Goal: Information Seeking & Learning: Find specific fact

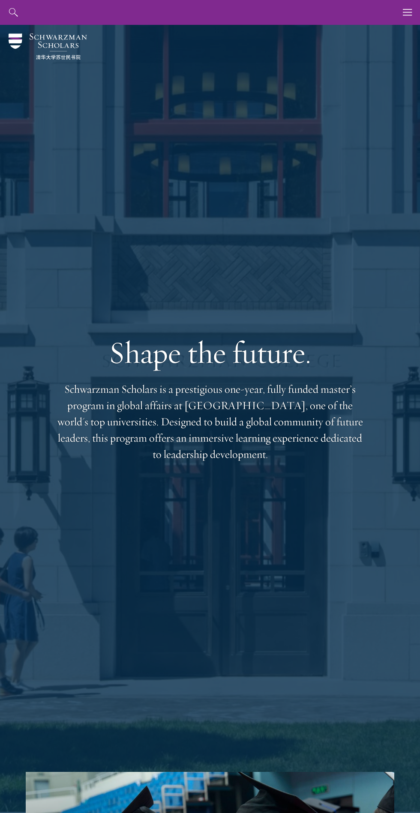
click at [8, 714] on div at bounding box center [210, 420] width 420 height 790
click at [407, 12] on use "button" at bounding box center [407, 12] width 9 height 6
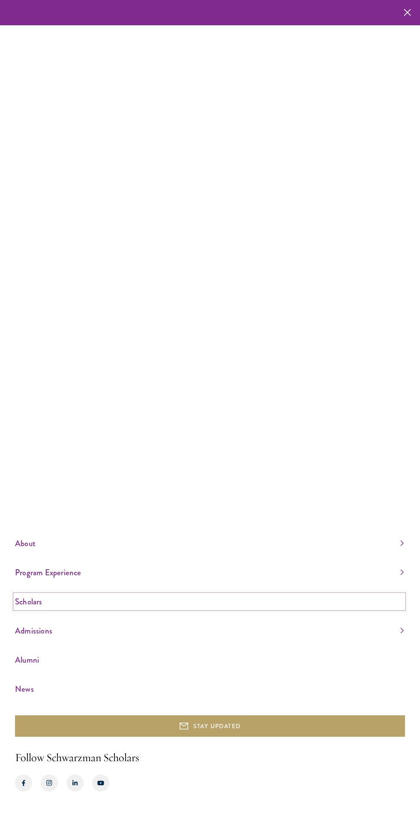
click at [56, 609] on link "Scholars" at bounding box center [209, 601] width 388 height 14
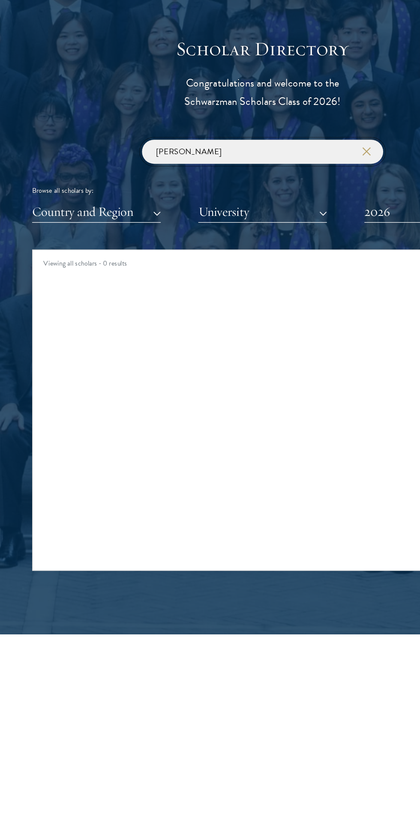
type input "Harper"
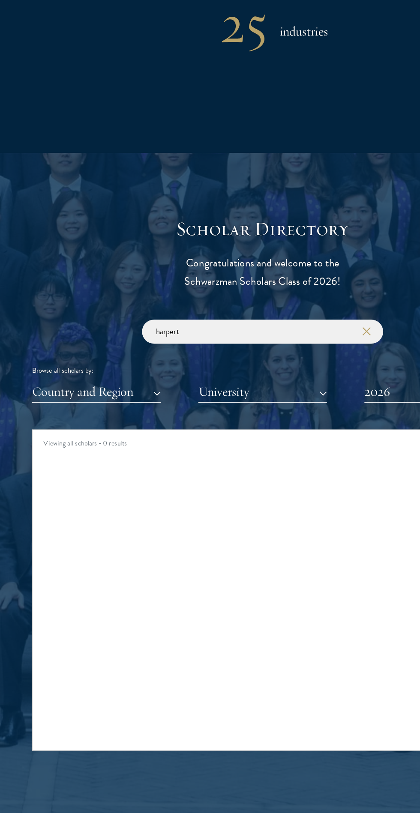
scroll to position [634, 0]
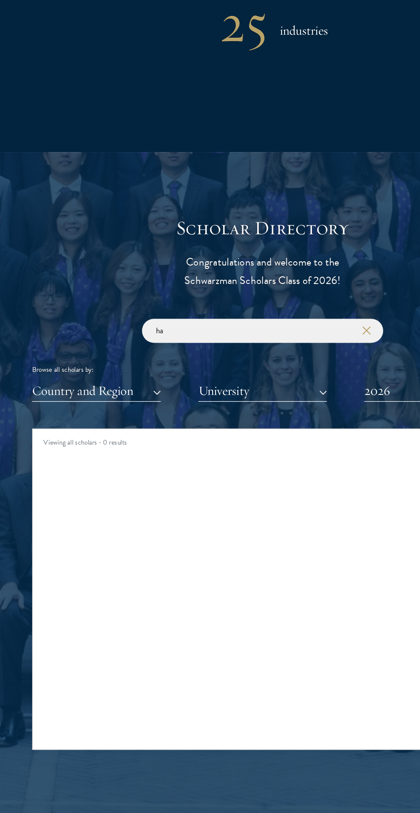
type input "h"
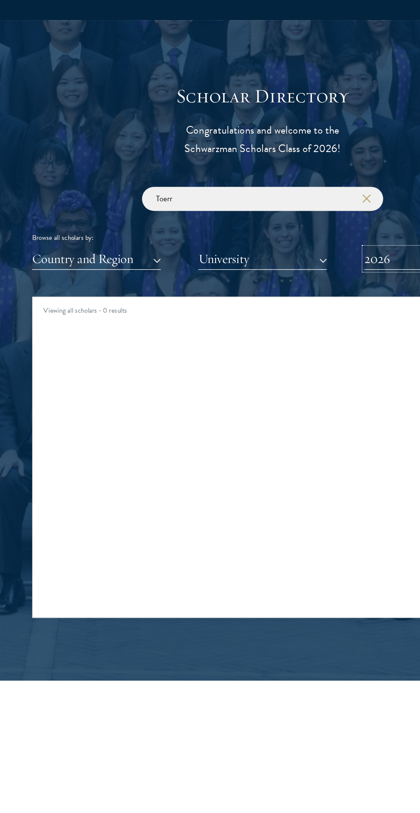
click at [314, 480] on button "2026" at bounding box center [342, 476] width 103 height 18
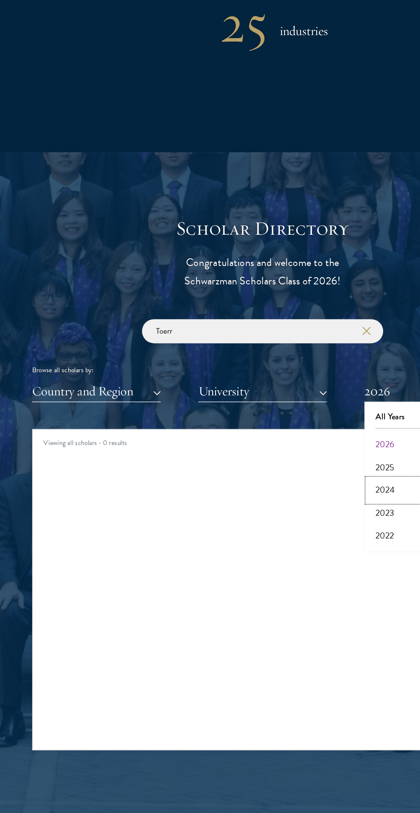
click at [322, 554] on button "2024" at bounding box center [343, 555] width 98 height 18
click at [319, 472] on button "2024" at bounding box center [342, 476] width 103 height 18
click at [324, 494] on button "All Years" at bounding box center [343, 496] width 98 height 18
click at [214, 429] on input "Toerr" at bounding box center [209, 427] width 193 height 19
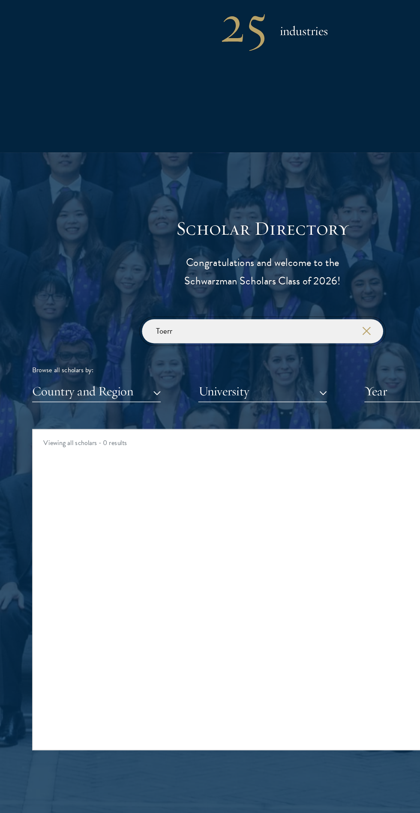
click button "submit" at bounding box center [0, 0] width 0 height 0
type input "T"
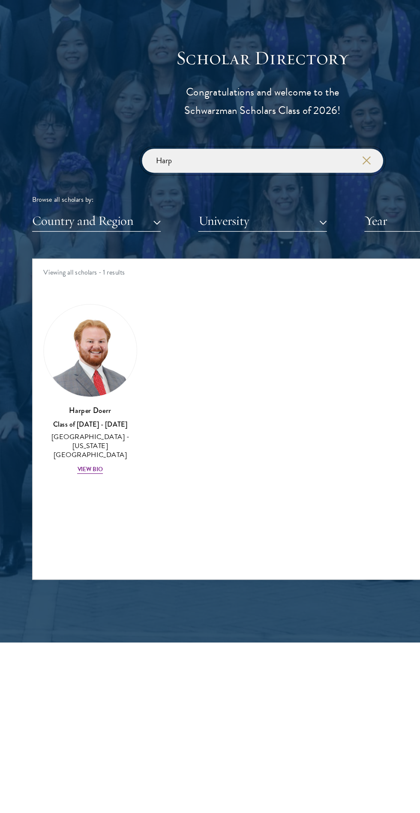
type input "Harp"
click at [50, 602] on img at bounding box center [72, 580] width 74 height 74
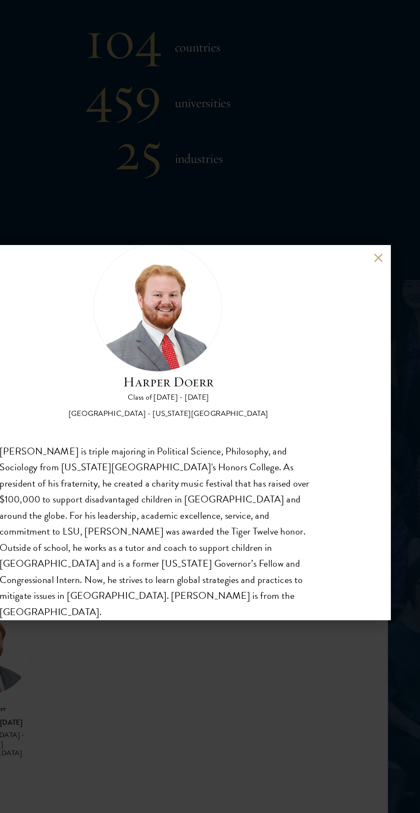
scroll to position [634, 0]
